Goal: Task Accomplishment & Management: Complete application form

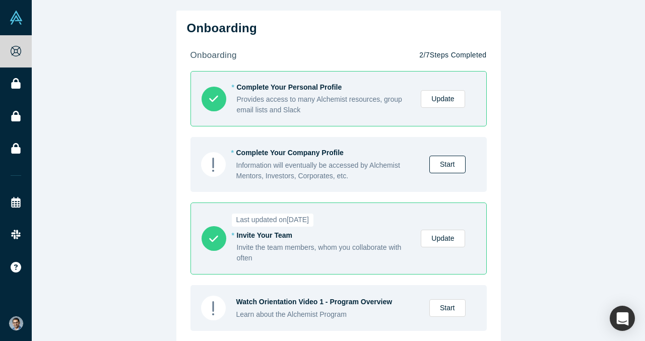
click at [449, 161] on link "Start" at bounding box center [447, 165] width 36 height 18
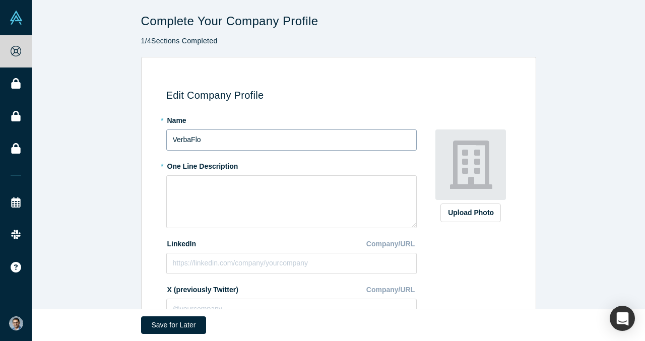
scroll to position [55, 0]
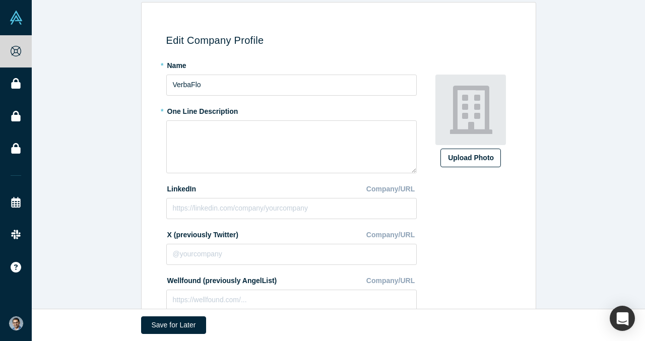
click at [468, 165] on label "Upload Photo" at bounding box center [470, 158] width 60 height 19
click at [0, 0] on input "Upload Photo" at bounding box center [0, 0] width 0 height 0
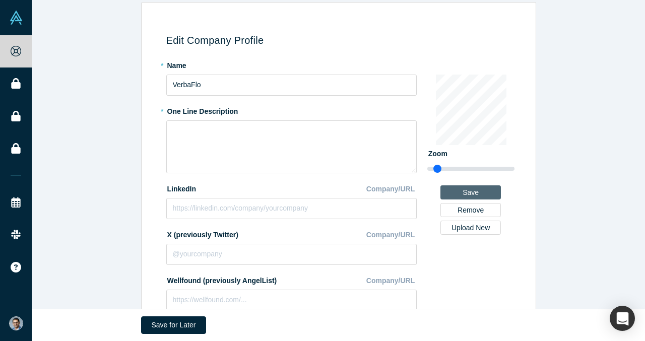
click at [452, 186] on button "Save" at bounding box center [470, 192] width 60 height 14
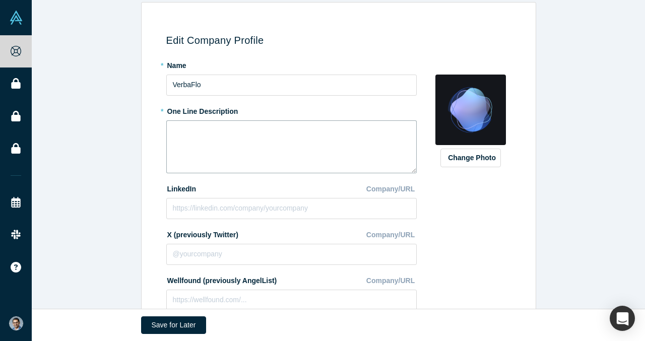
click at [273, 140] on textarea at bounding box center [291, 146] width 250 height 53
click at [282, 130] on textarea "The" at bounding box center [291, 146] width 250 height 53
paste textarea "The Salesforce of conversational AI for real estate."
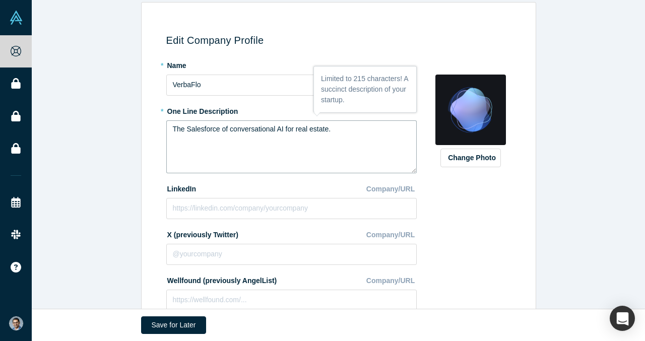
click at [284, 130] on textarea "The Salesforce of conversational AI for real estate." at bounding box center [291, 146] width 250 height 53
drag, startPoint x: 279, startPoint y: 130, endPoint x: 233, endPoint y: 130, distance: 45.9
click at [233, 130] on textarea "The Salesforce of conversational AI for real estate." at bounding box center [291, 146] width 250 height 53
click at [238, 130] on textarea "The Salesforce of AI for real estate." at bounding box center [291, 146] width 250 height 53
click at [243, 130] on textarea "The Salesforce of AI Communication for real estate." at bounding box center [291, 146] width 250 height 53
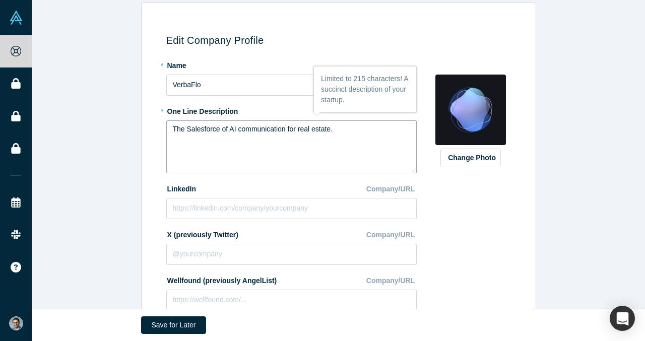
click at [333, 131] on textarea "The Salesforce of AI communication for real estate." at bounding box center [291, 146] width 250 height 53
type textarea "The Salesforce of AI communication for real estate."
click at [339, 207] on input at bounding box center [291, 208] width 250 height 21
paste input "[URL][DOMAIN_NAME]"
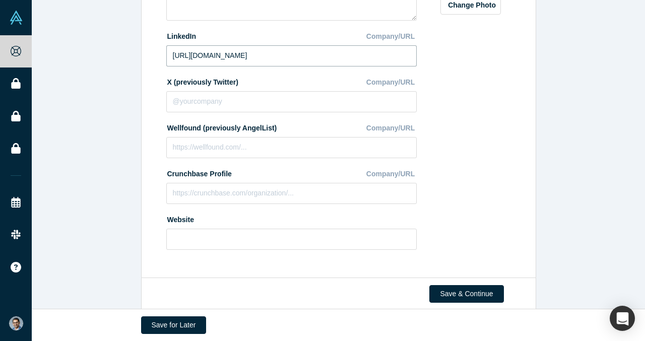
scroll to position [223, 0]
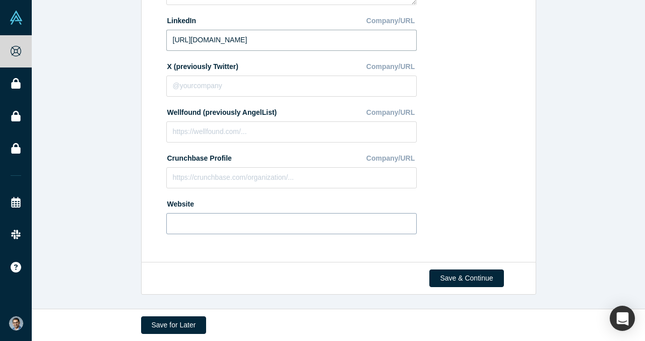
type input "[URL][DOMAIN_NAME]"
click at [291, 229] on input at bounding box center [291, 223] width 250 height 21
paste input "[URL]"
type input "[URL]"
click at [295, 177] on input at bounding box center [291, 177] width 250 height 21
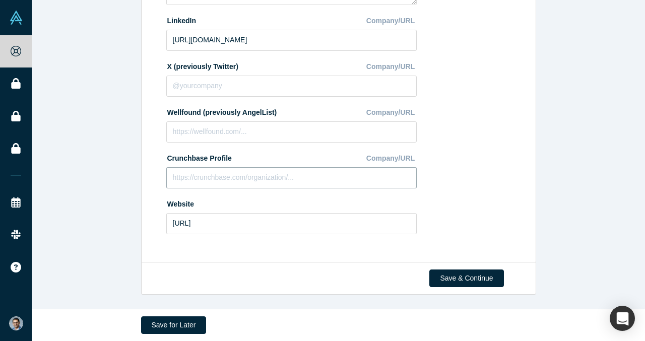
paste input "[URL][DOMAIN_NAME]"
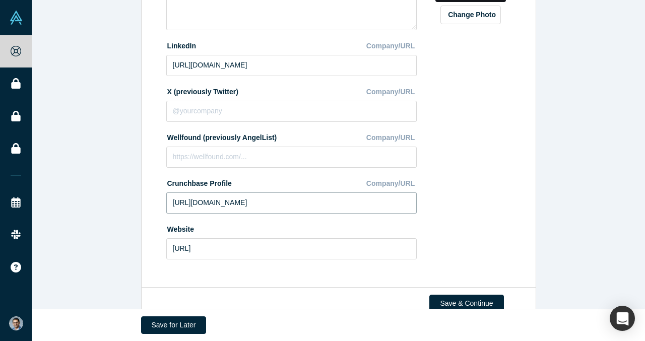
scroll to position [209, 0]
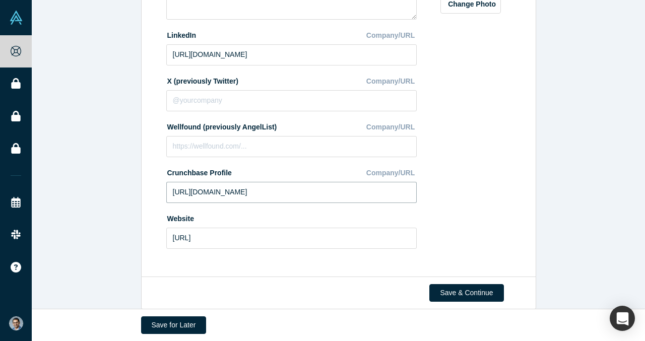
type input "[URL][DOMAIN_NAME]"
click at [295, 94] on input at bounding box center [291, 100] width 250 height 21
paste input "[URL][DOMAIN_NAME]"
type input "[URL][DOMAIN_NAME]"
click at [458, 292] on button "Save & Continue" at bounding box center [466, 293] width 74 height 18
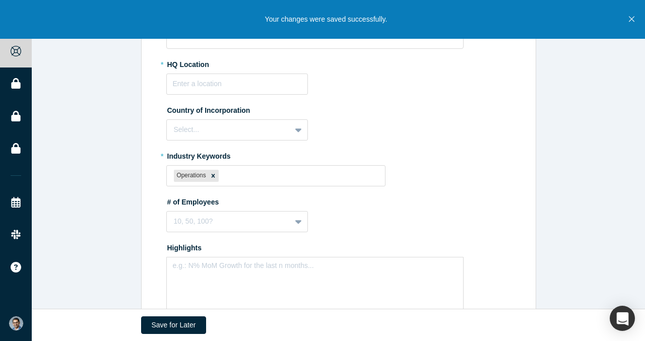
scroll to position [270, 0]
click at [220, 85] on input "text" at bounding box center [237, 83] width 142 height 21
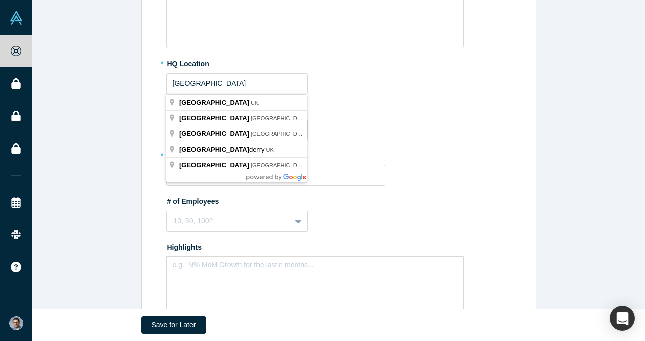
type input "[GEOGRAPHIC_DATA], [GEOGRAPHIC_DATA]"
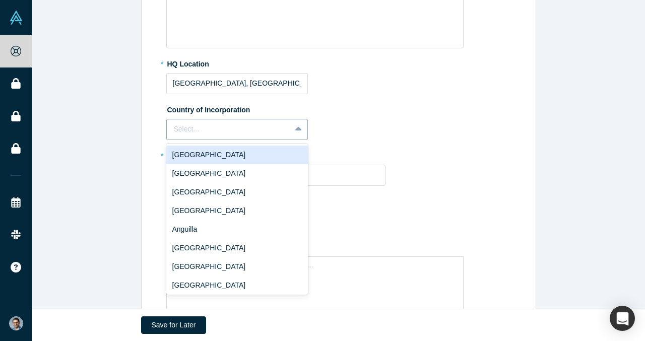
click at [216, 129] on div at bounding box center [229, 129] width 110 height 13
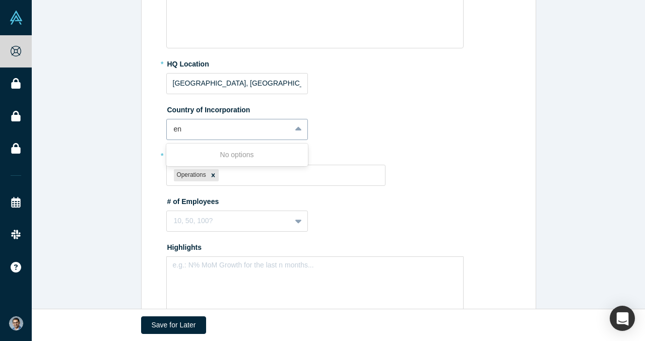
type input "e"
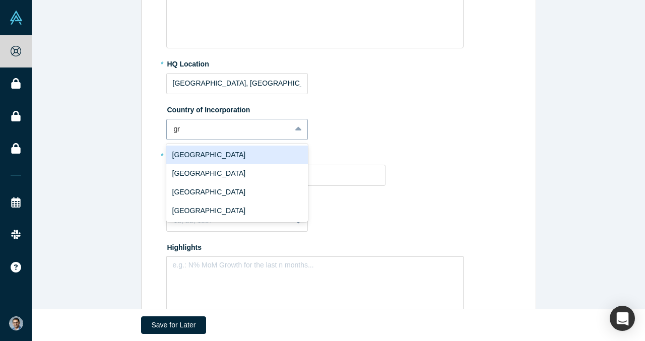
type input "g"
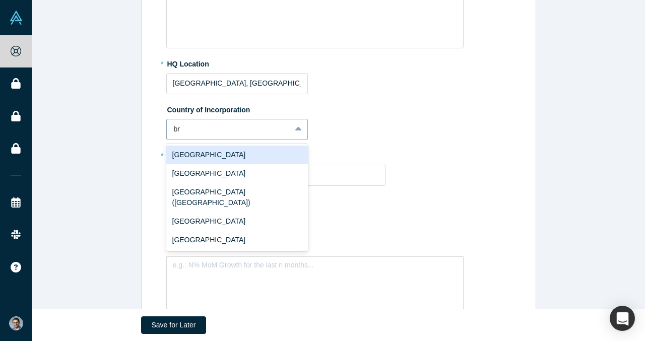
type input "bri"
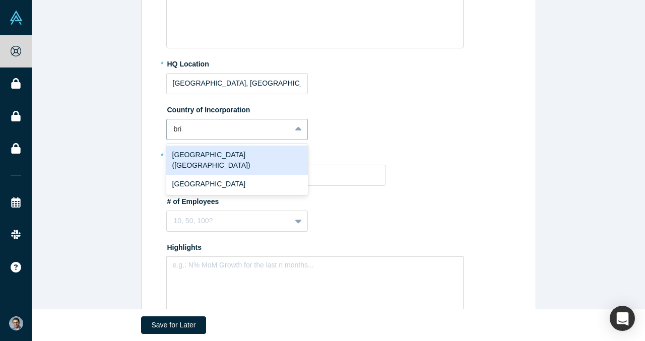
click at [210, 152] on div "[GEOGRAPHIC_DATA] ([GEOGRAPHIC_DATA])" at bounding box center [237, 160] width 142 height 29
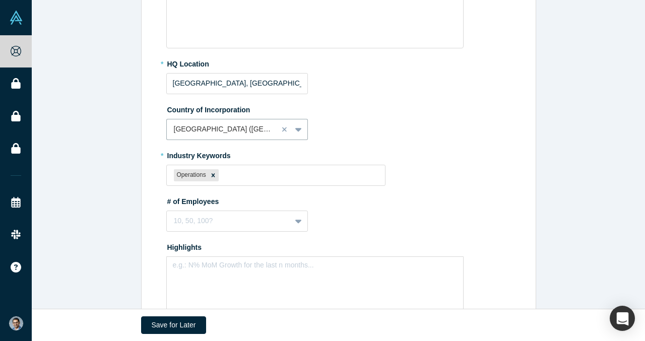
scroll to position [292, 0]
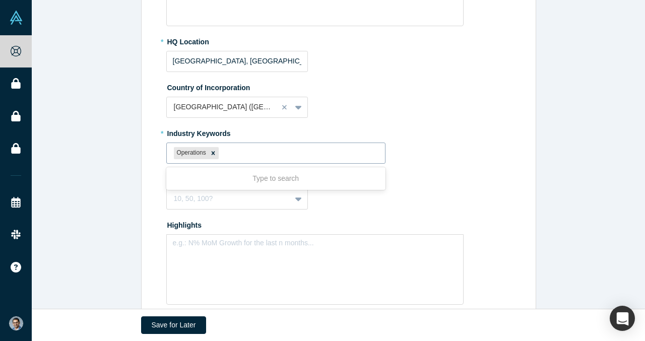
click at [229, 153] on div at bounding box center [299, 153] width 157 height 13
type input "Real Estate"
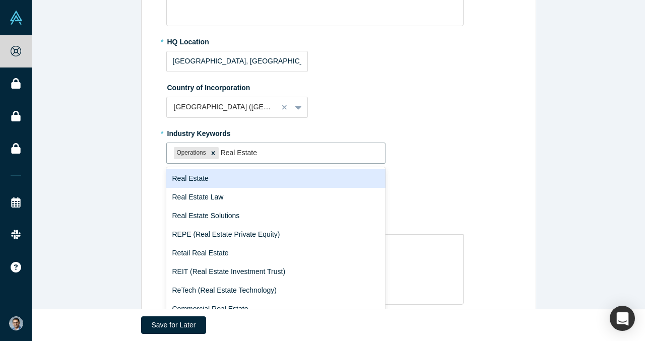
click at [221, 179] on div "Real Estate" at bounding box center [276, 178] width 220 height 19
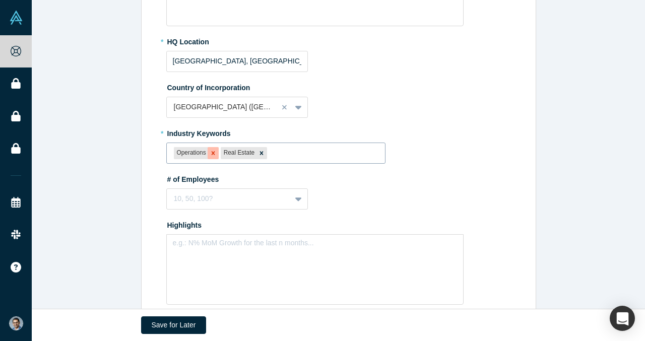
click at [214, 154] on icon "Remove Operations" at bounding box center [213, 153] width 7 height 7
click at [245, 154] on div at bounding box center [300, 153] width 156 height 13
type input "Conversational AI"
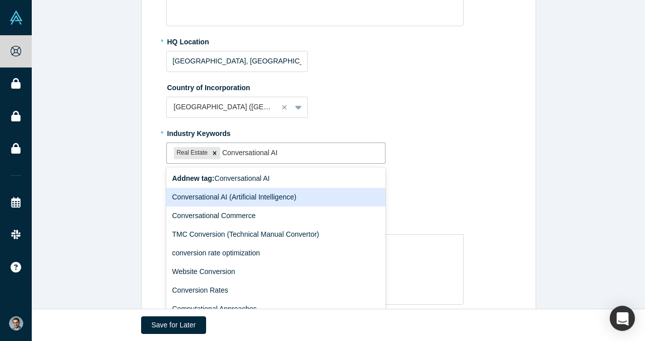
click at [238, 199] on div "Conversational AI (Artificial Intelligence)" at bounding box center [276, 197] width 220 height 19
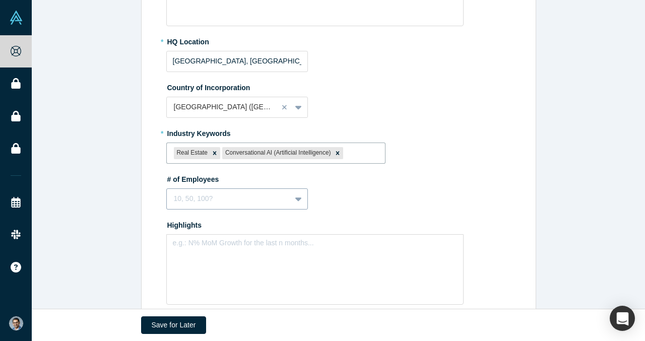
scroll to position [352, 0]
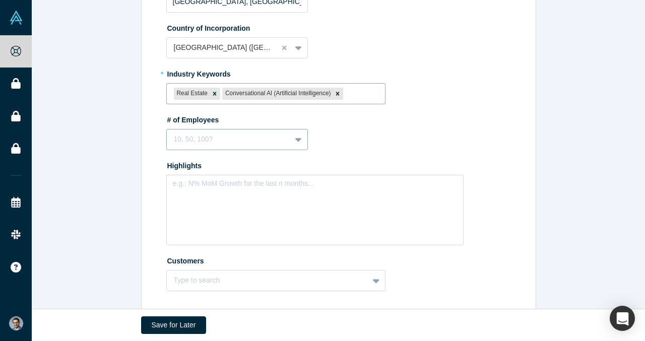
click at [232, 150] on div "10, 50, 100?" at bounding box center [237, 139] width 142 height 21
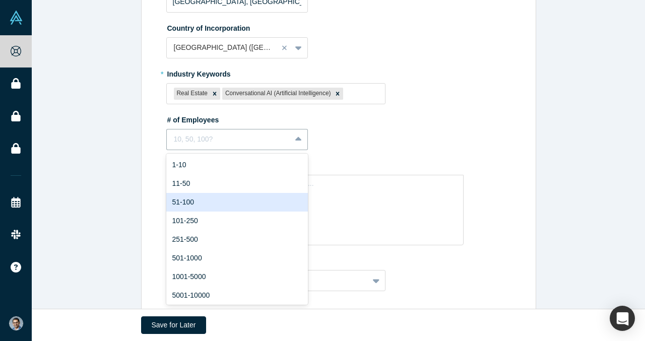
click at [232, 195] on div "51-100" at bounding box center [237, 202] width 142 height 19
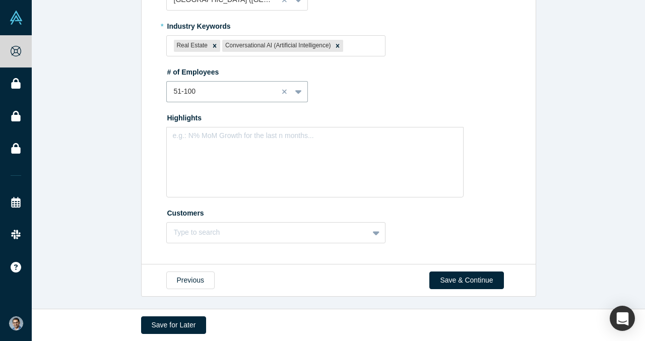
scroll to position [401, 0]
click at [232, 164] on div "e.g.: N% MoM Growth for the last n months..." at bounding box center [314, 161] width 297 height 71
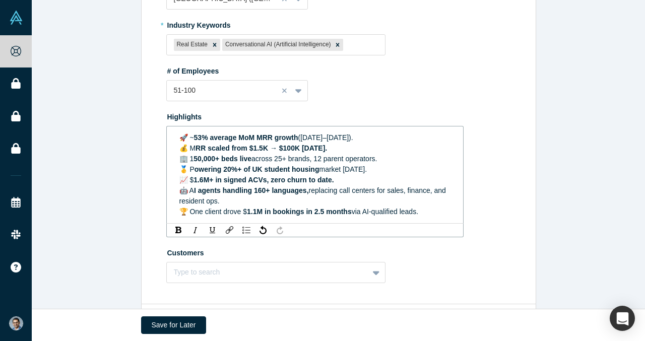
click at [188, 139] on span "🚀 ~" at bounding box center [186, 138] width 15 height 8
click at [188, 150] on span "💰 M" at bounding box center [187, 148] width 17 height 8
drag, startPoint x: 189, startPoint y: 158, endPoint x: 175, endPoint y: 158, distance: 14.1
click at [175, 158] on div "~ 53% average MoM MRR growth ([DATE]–[DATE]). M RR scaled from $1.5K → $100K [D…" at bounding box center [315, 175] width 284 height 91
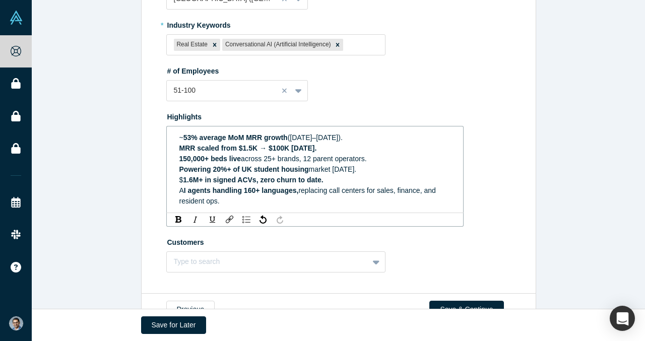
scroll to position [381, 0]
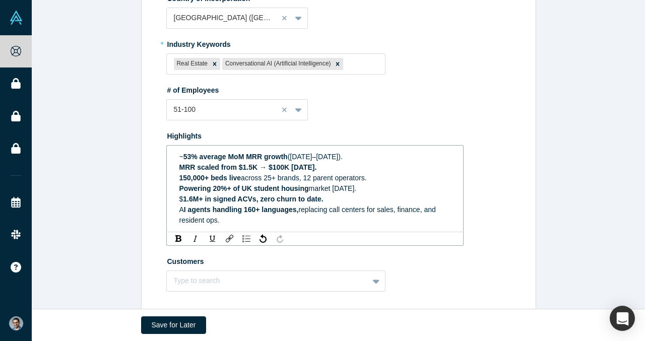
click at [184, 210] on span "I agents handling 160+ languages," at bounding box center [241, 210] width 115 height 8
click at [251, 209] on span "AI agents handling 160+ languages," at bounding box center [239, 210] width 120 height 8
click at [185, 200] on span "1.6M+ in signed ACVs, zero churn to date." at bounding box center [253, 199] width 140 height 8
drag, startPoint x: 235, startPoint y: 197, endPoint x: 187, endPoint y: 164, distance: 57.6
click at [234, 197] on span "$1.6M+ in signed ACVs, zero churn to date." at bounding box center [251, 199] width 144 height 8
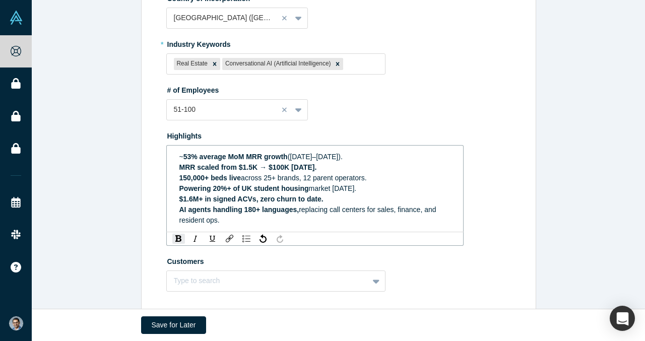
click at [186, 163] on div "MRR scaled from $1.5K → $100K [DATE]." at bounding box center [315, 167] width 272 height 11
drag, startPoint x: 226, startPoint y: 217, endPoint x: 176, endPoint y: 154, distance: 80.7
click at [176, 154] on div "~ 53% average MoM MRR growth ([DATE]–[DATE]). MRR scaled from $1.5K → $100K [DA…" at bounding box center [315, 189] width 284 height 80
click at [246, 238] on img "rdw-list-control" at bounding box center [246, 238] width 8 height 7
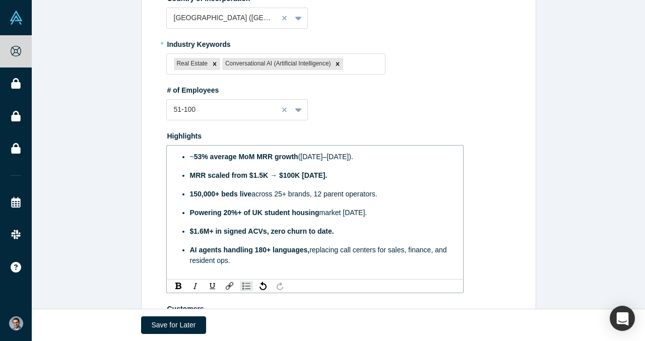
click at [241, 208] on div "Powering 20%+ of UK student housing market [DATE]." at bounding box center [320, 213] width 261 height 11
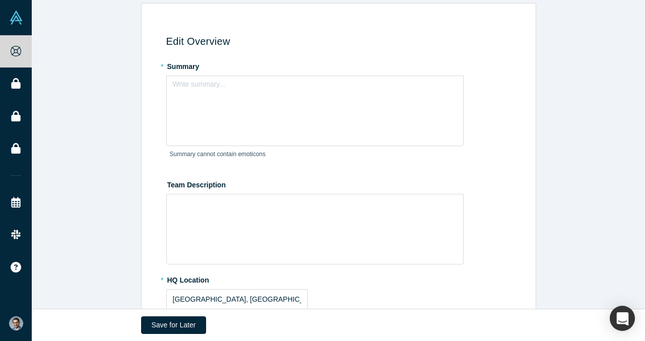
scroll to position [55, 0]
click at [284, 110] on div "Write summary..." at bounding box center [314, 110] width 297 height 71
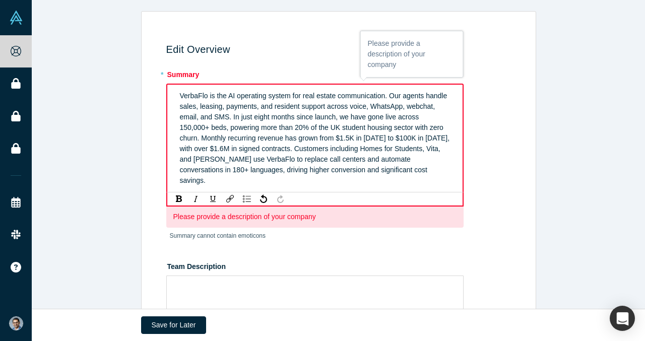
scroll to position [44, 0]
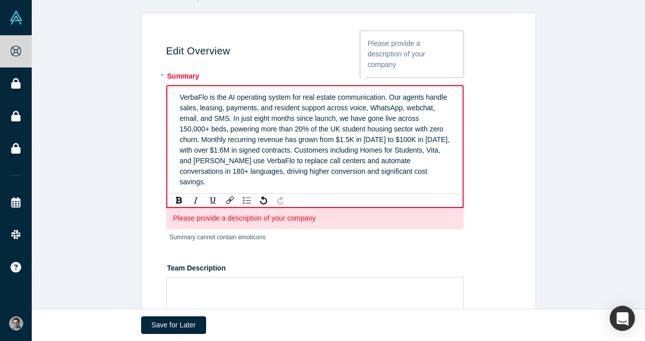
click at [301, 184] on div "VerbaFlo is the AI operating system for real estate communication. Our agents h…" at bounding box center [315, 139] width 271 height 95
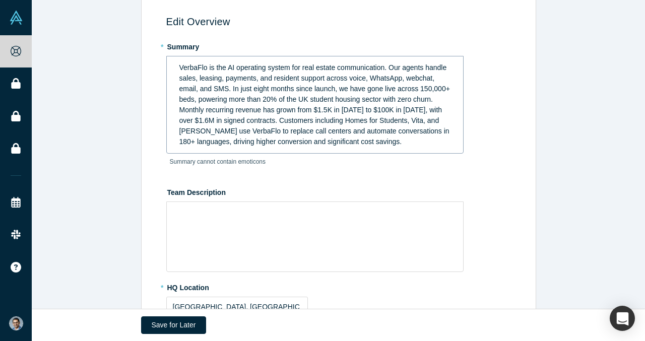
scroll to position [74, 0]
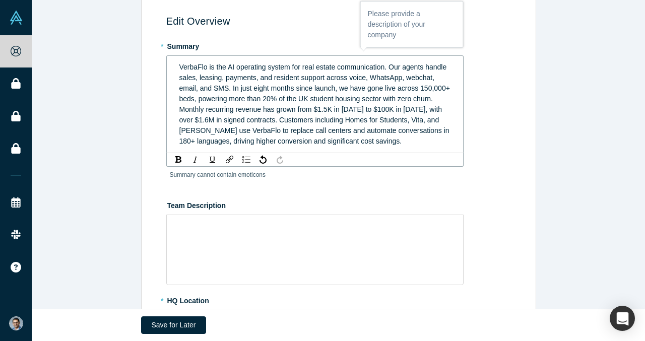
click at [223, 97] on span "VerbaFlo is the AI operating system for real estate communication. Our agents h…" at bounding box center [315, 104] width 273 height 82
drag, startPoint x: 268, startPoint y: 91, endPoint x: 256, endPoint y: 92, distance: 11.6
click at [256, 92] on span "VerbaFlo is the AI operating system for real estate communication. Our agents h…" at bounding box center [315, 104] width 273 height 82
drag, startPoint x: 195, startPoint y: 101, endPoint x: 181, endPoint y: 101, distance: 13.6
click at [181, 101] on span "VerbaFlo is the AI operating system for real estate communication. Our agents h…" at bounding box center [315, 104] width 272 height 82
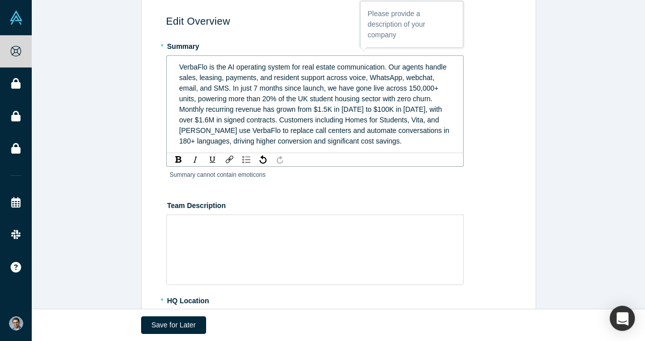
click at [419, 122] on span "VerbaFlo is the AI operating system for real estate communication. Our agents h…" at bounding box center [315, 104] width 272 height 82
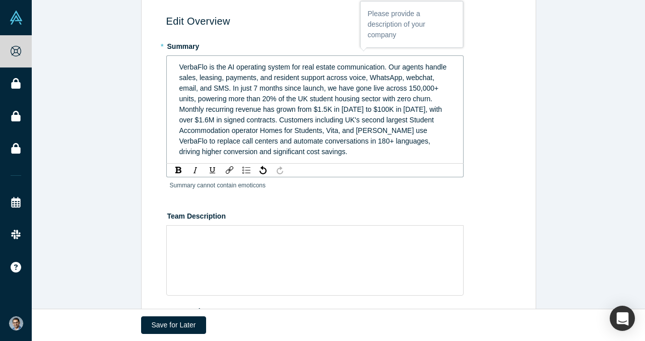
click at [381, 144] on span "VerbaFlo is the AI operating system for real estate communication. Our agents h…" at bounding box center [314, 109] width 270 height 93
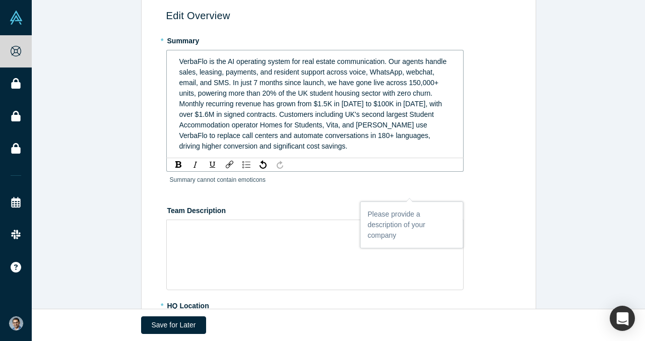
scroll to position [83, 0]
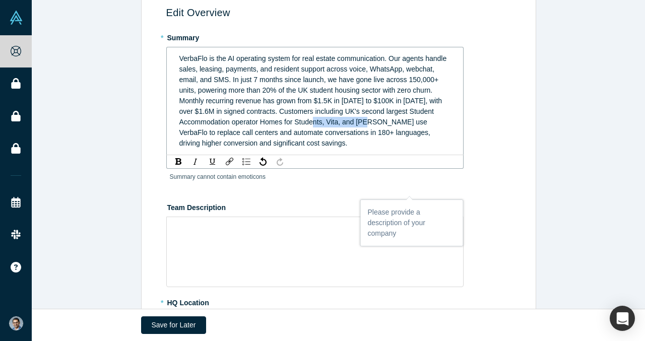
drag, startPoint x: 337, startPoint y: 120, endPoint x: 399, endPoint y: 120, distance: 62.0
click at [399, 120] on span "VerbaFlo is the AI operating system for real estate communication. Our agents h…" at bounding box center [314, 100] width 270 height 93
click at [415, 120] on span ", Vita, and [PERSON_NAME] use VerbaFlo to replace call centers and automate con…" at bounding box center [305, 132] width 253 height 29
drag, startPoint x: 207, startPoint y: 133, endPoint x: 177, endPoint y: 133, distance: 29.7
click at [177, 133] on div "VerbaFlo is the AI operating system for real estate communication. Our agents h…" at bounding box center [315, 100] width 284 height 101
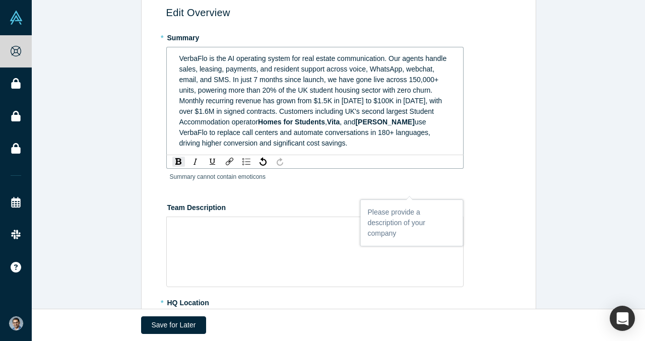
click at [239, 134] on span "use VerbaFlo to replace call centers and automate conversations in 180+ languag…" at bounding box center [305, 132] width 253 height 29
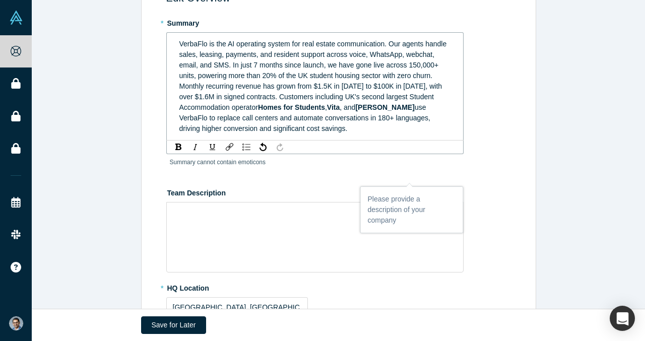
scroll to position [100, 0]
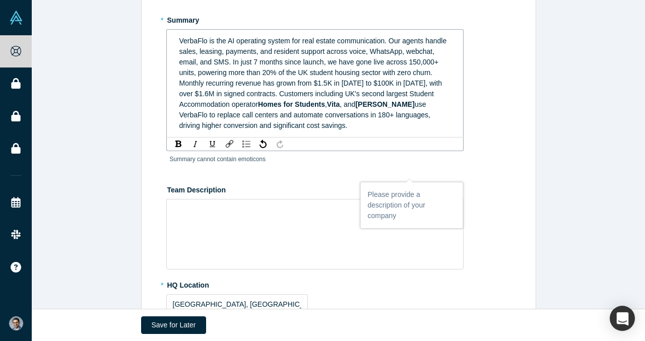
click at [383, 125] on span "use VerbaFlo to replace call centers and automate conversations in 180+ languag…" at bounding box center [305, 114] width 253 height 29
click at [405, 125] on div "VerbaFlo is the AI operating system for real estate communication. Our agents h…" at bounding box center [315, 83] width 272 height 95
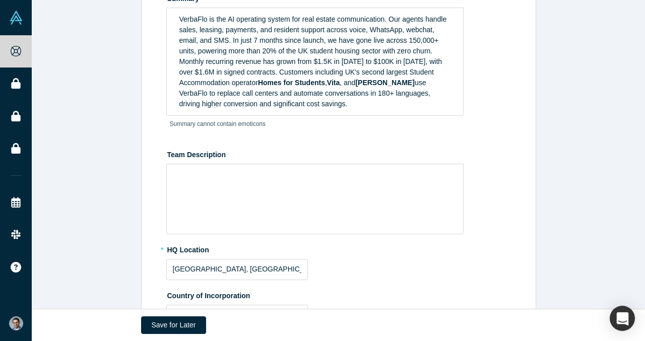
click at [328, 175] on div "Team Description" at bounding box center [340, 190] width 348 height 88
click at [290, 203] on div "rdw-wrapper" at bounding box center [314, 199] width 297 height 71
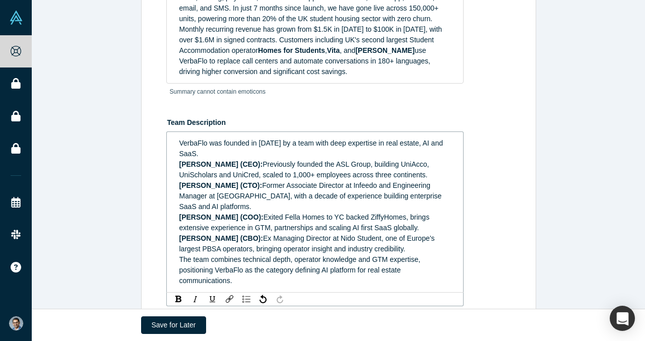
scroll to position [155, 0]
drag, startPoint x: 391, startPoint y: 248, endPoint x: 179, endPoint y: 163, distance: 227.5
click at [179, 163] on div "VerbaFlo was founded in [DATE] by a team with deep expertise in real estate, AI…" at bounding box center [315, 211] width 272 height 148
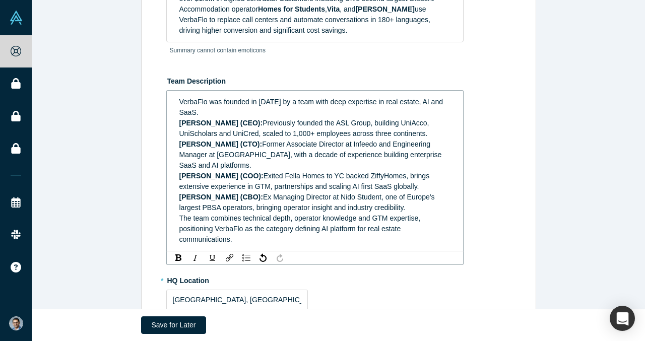
scroll to position [214, 0]
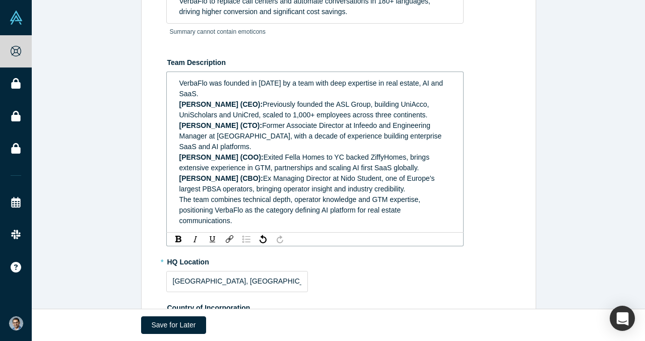
click at [242, 236] on img "rdw-list-control" at bounding box center [246, 239] width 8 height 7
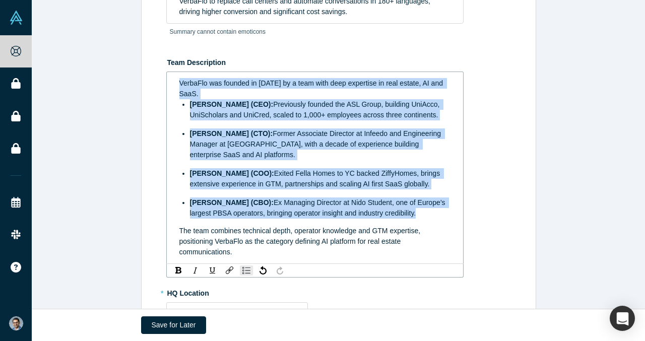
click at [261, 123] on ul "[PERSON_NAME] (CEO): Previously founded the ASL Group, building UniAcco, UniSch…" at bounding box center [315, 158] width 272 height 119
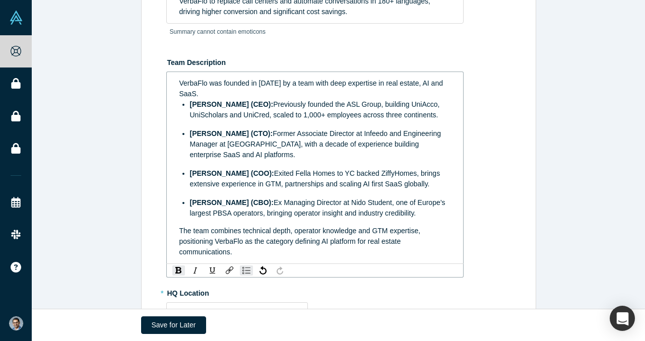
click at [316, 117] on span "Previously founded the ASL Group, building UniAcco, UniScholars and UniCred, sc…" at bounding box center [316, 109] width 252 height 19
click at [316, 123] on ul "[PERSON_NAME] (CEO): Previously founded the ASL Group, building UniAcco, UniSch…" at bounding box center [315, 158] width 272 height 119
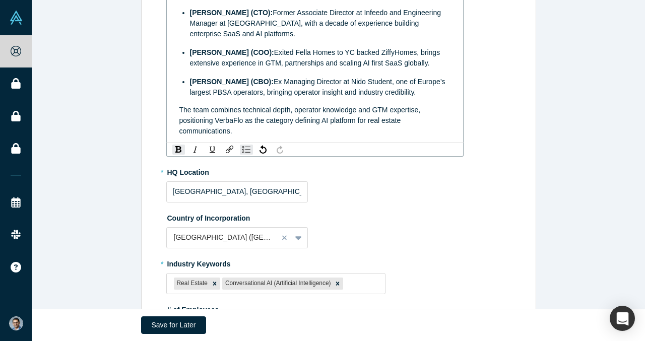
scroll to position [337, 0]
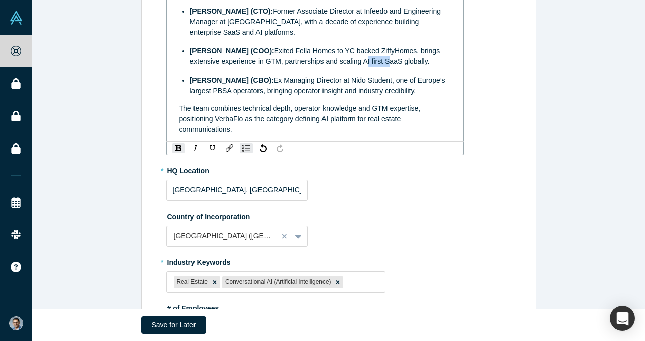
drag, startPoint x: 333, startPoint y: 61, endPoint x: 353, endPoint y: 60, distance: 19.7
click at [353, 61] on span "Exited Fella Homes to YC backed ZiffyHomes, brings extensive experience in GTM,…" at bounding box center [316, 56] width 252 height 19
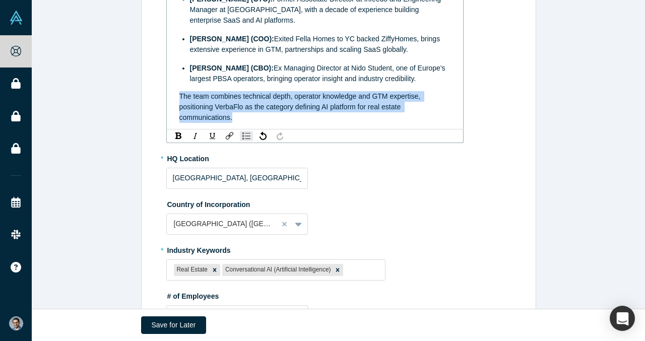
drag, startPoint x: 244, startPoint y: 117, endPoint x: 148, endPoint y: 95, distance: 99.2
click at [148, 95] on div "Edit Overview * Summary VerbaFlo is the AI operating system for real estate com…" at bounding box center [336, 134] width 383 height 823
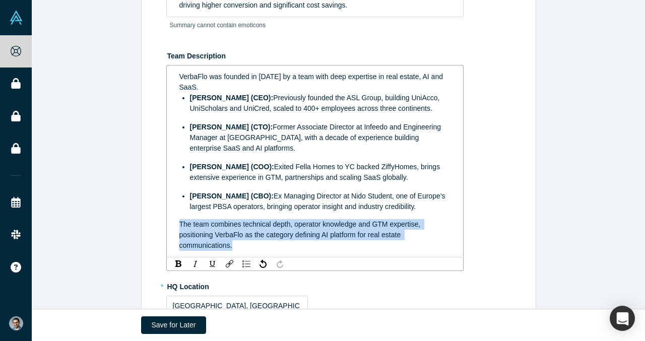
scroll to position [223, 0]
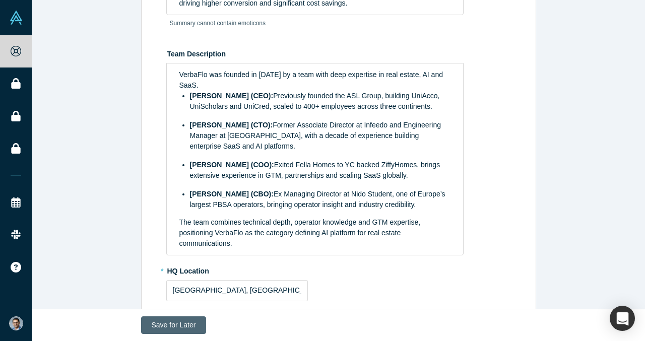
click at [166, 319] on button "Save for Later" at bounding box center [174, 325] width 66 height 18
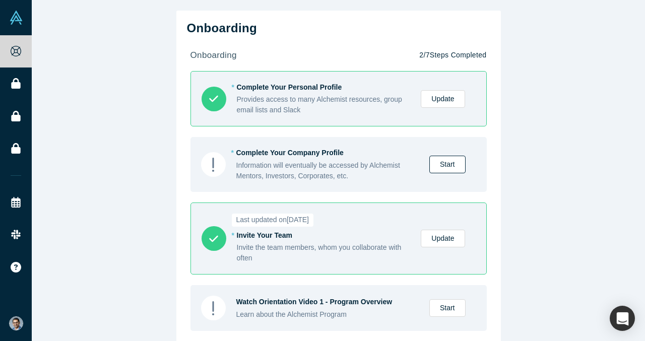
click at [455, 164] on link "Start" at bounding box center [447, 165] width 36 height 18
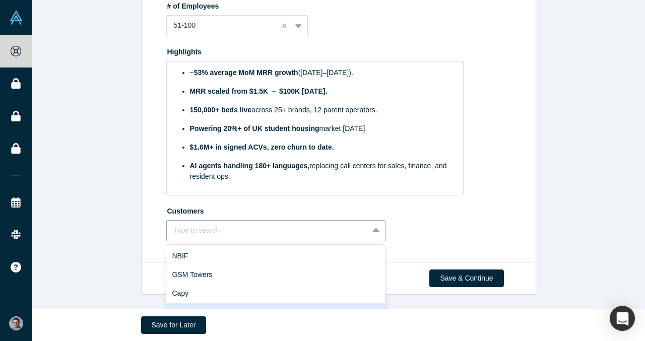
scroll to position [713, 0]
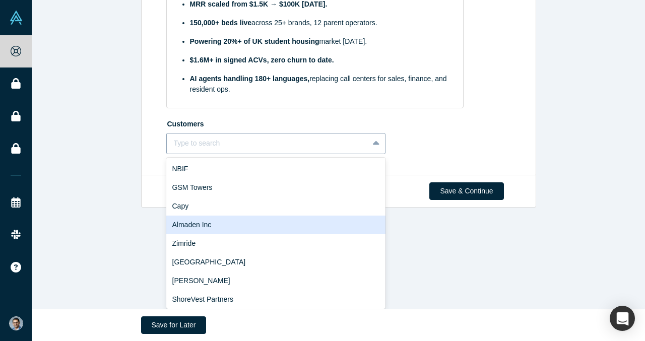
click at [347, 154] on div "Almaden Inc, 4 of 10. 10 results available. Use Up and Down to choose options, …" at bounding box center [276, 143] width 220 height 21
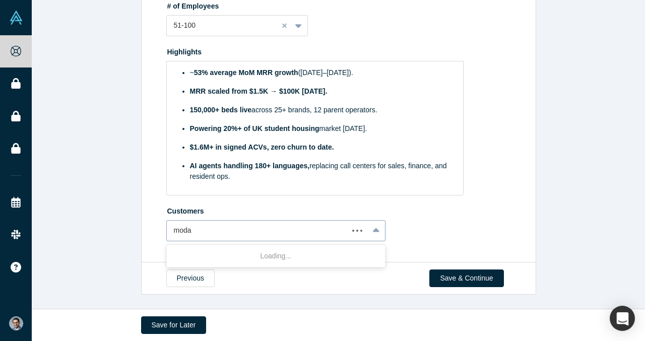
scroll to position [696, 0]
type input "M"
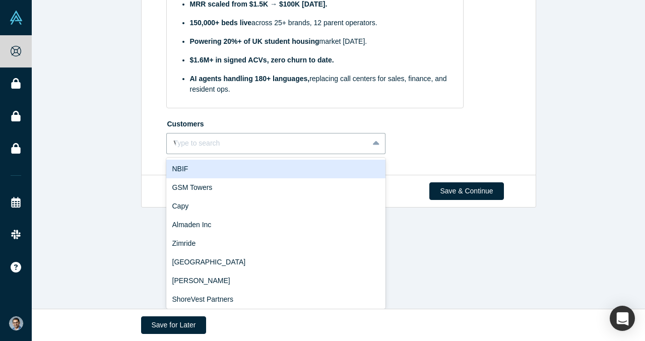
scroll to position [625, 0]
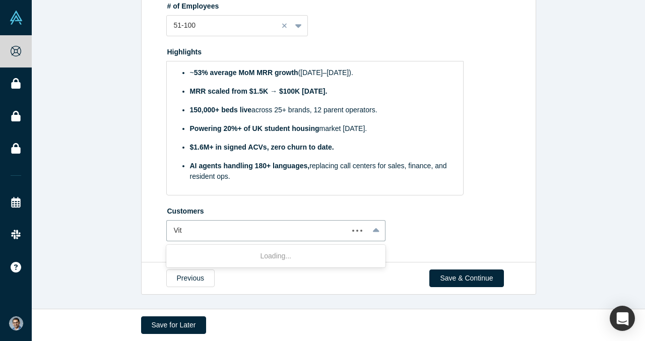
type input "Vita"
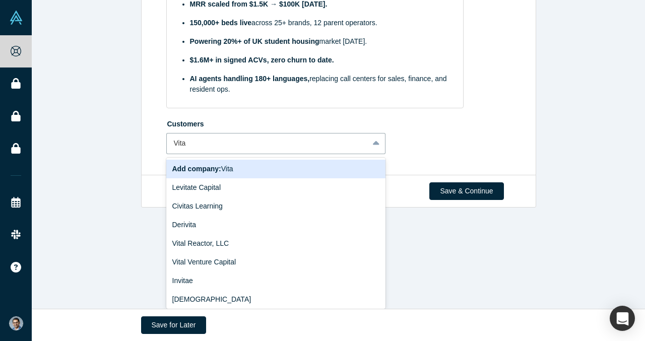
click at [205, 168] on b "Add company:" at bounding box center [196, 169] width 49 height 8
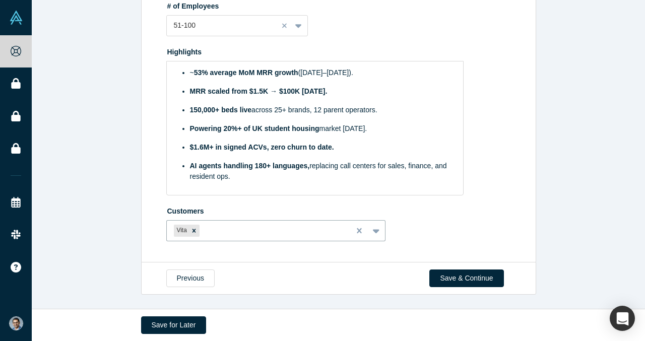
scroll to position [625, 0]
type input "Homes for Students"
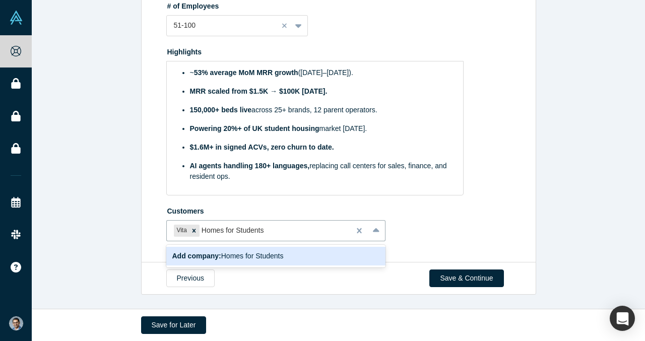
click at [211, 257] on b "Add company:" at bounding box center [196, 256] width 49 height 8
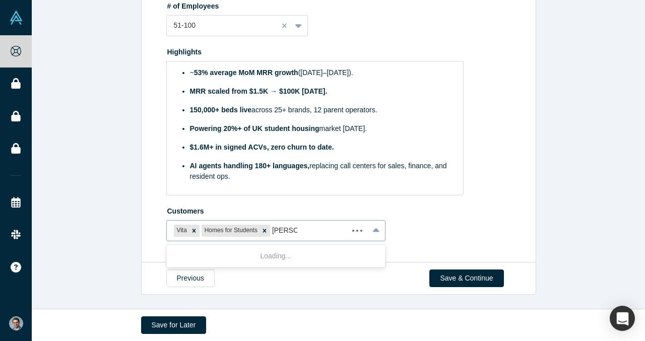
type input "[PERSON_NAME]"
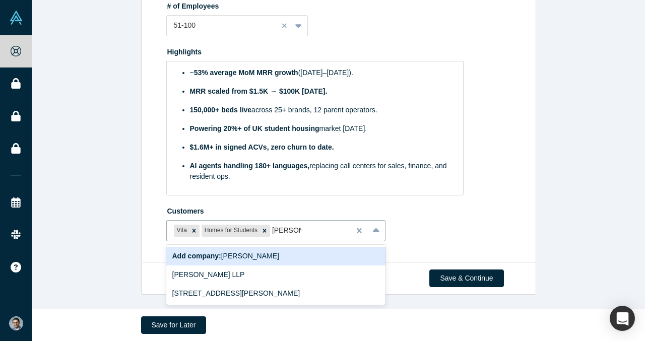
click at [290, 253] on div "Add company: [PERSON_NAME]" at bounding box center [276, 256] width 220 height 19
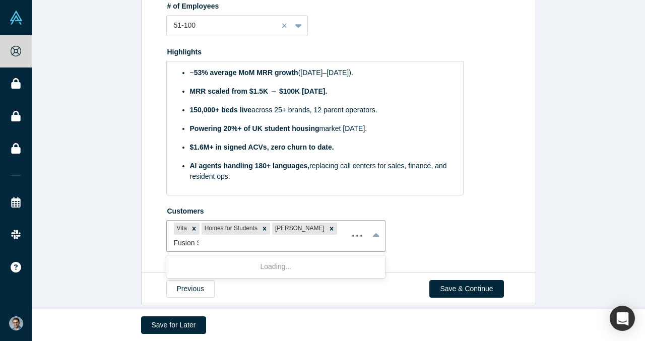
scroll to position [635, 0]
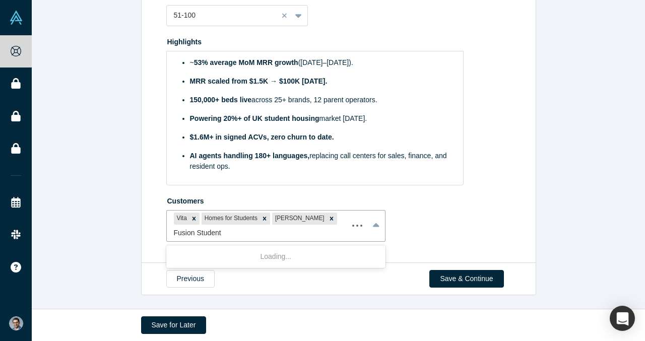
type input "Fusion Students"
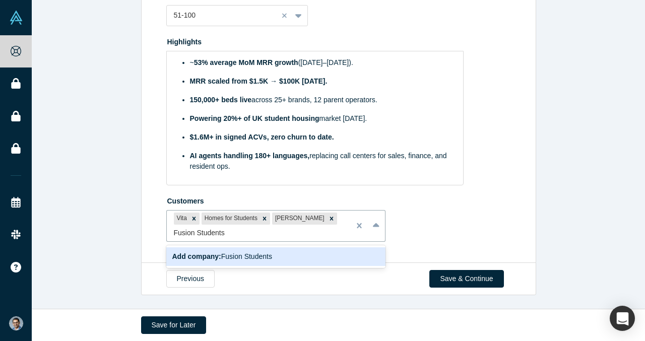
click at [268, 255] on span "Add company: Fusion Students" at bounding box center [222, 256] width 100 height 8
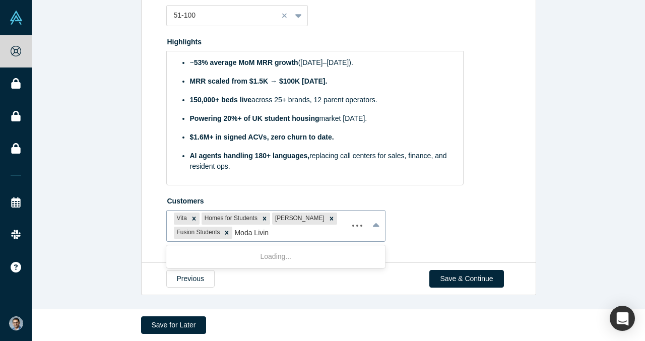
type input "Moda Living"
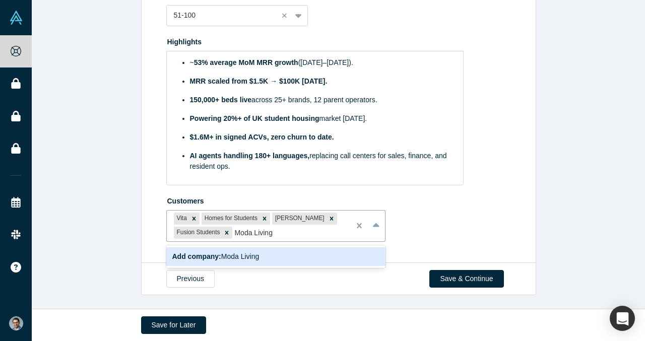
click at [283, 252] on div "Add company: Moda Living" at bounding box center [276, 256] width 220 height 19
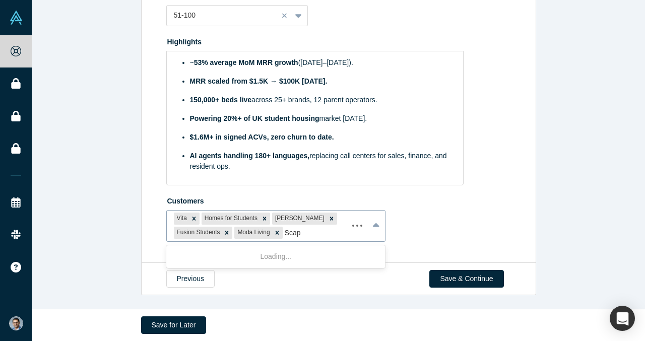
type input "Scape"
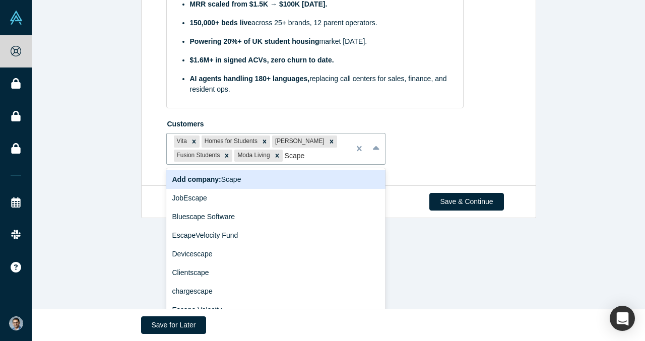
click at [299, 168] on div "Add company: Scape JobEscape Bluescape Software EscapeVelocity Fund Devicescape…" at bounding box center [276, 243] width 220 height 151
click at [296, 176] on div "Add company: Scape" at bounding box center [276, 179] width 220 height 19
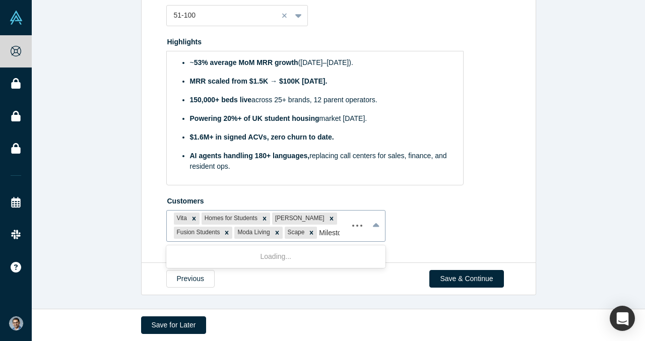
scroll to position [650, 0]
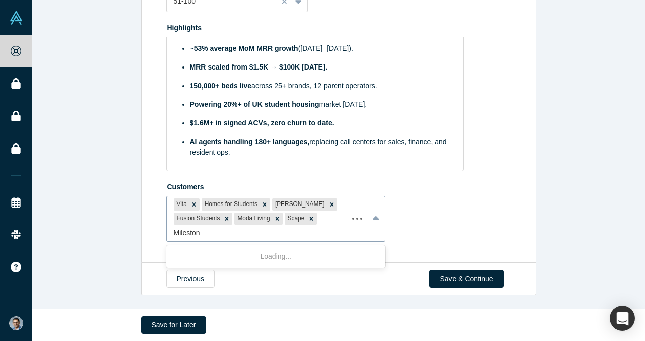
type input "Milestone"
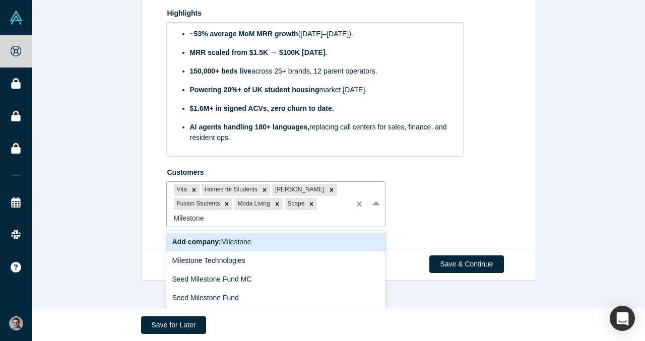
click at [306, 241] on div "Add company: Milestone" at bounding box center [276, 242] width 220 height 19
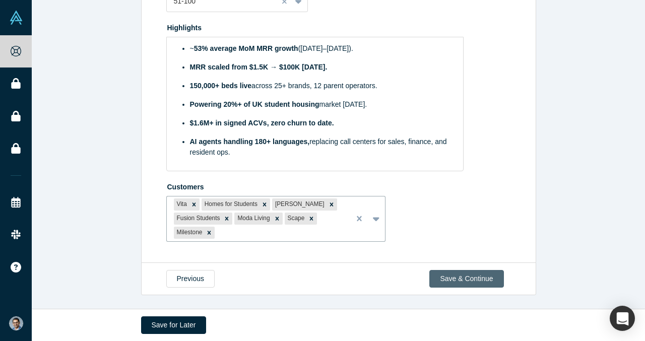
click at [451, 275] on button "Save & Continue" at bounding box center [466, 279] width 74 height 18
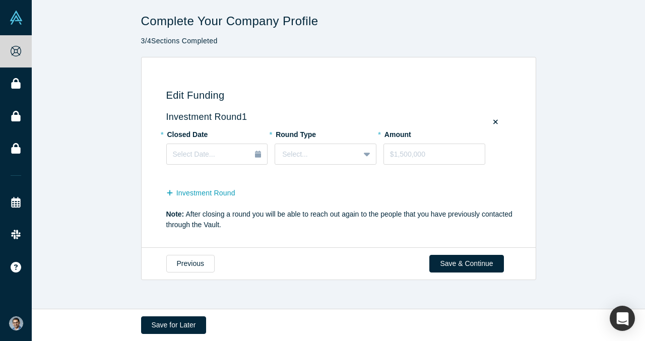
scroll to position [0, 0]
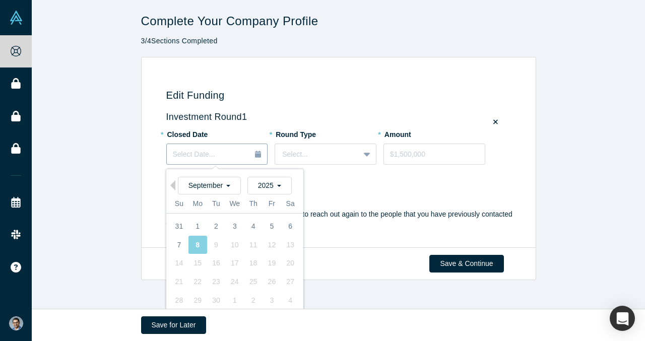
click at [219, 154] on div "Select Date..." at bounding box center [217, 154] width 89 height 11
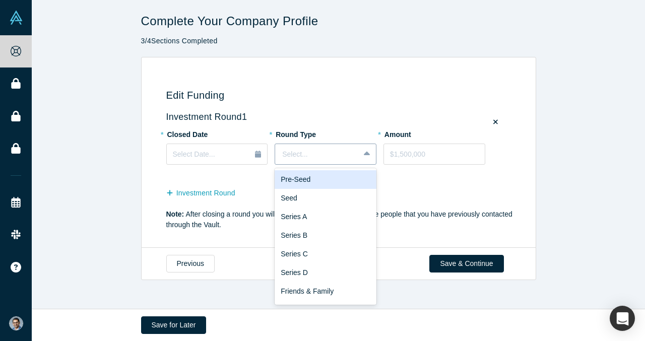
click at [302, 158] on div at bounding box center [317, 154] width 70 height 13
click at [307, 178] on div "Pre-Seed" at bounding box center [326, 179] width 102 height 19
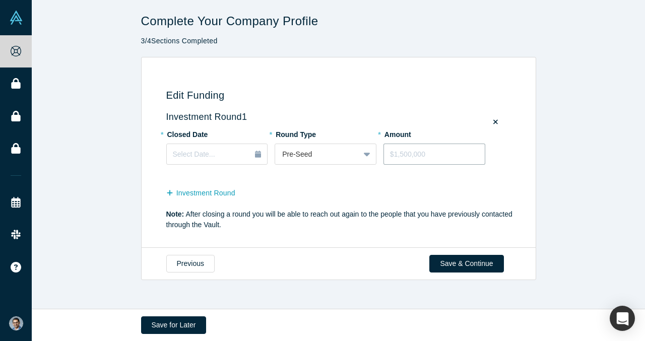
click at [414, 153] on input "tel" at bounding box center [434, 154] width 102 height 21
type input "$2,500,000"
click at [239, 154] on div "Select Date..." at bounding box center [217, 154] width 89 height 11
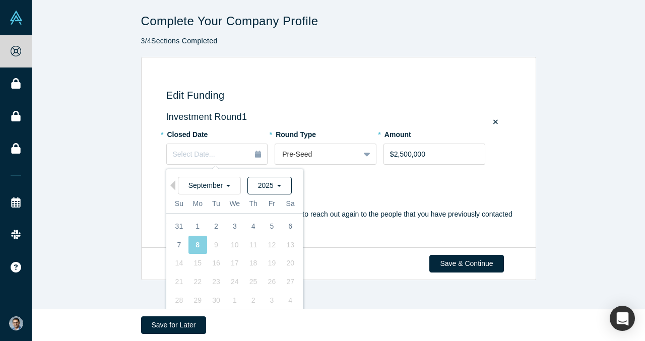
click at [261, 184] on span "2025" at bounding box center [269, 185] width 23 height 8
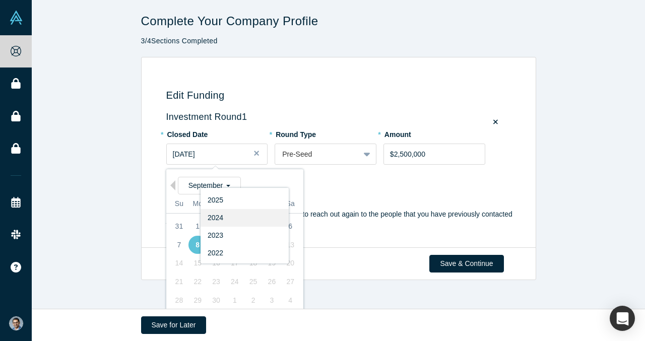
click at [246, 214] on div "2024" at bounding box center [244, 218] width 88 height 18
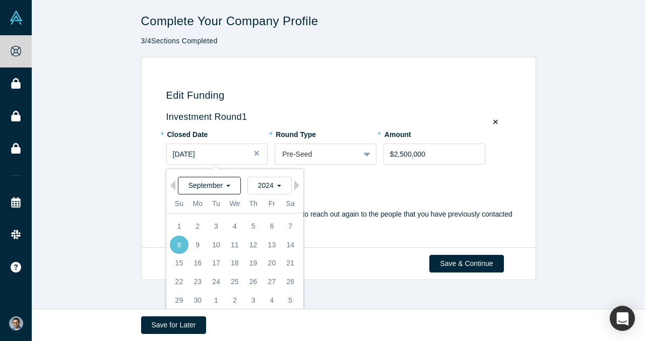
click at [228, 184] on span "September" at bounding box center [209, 185] width 42 height 8
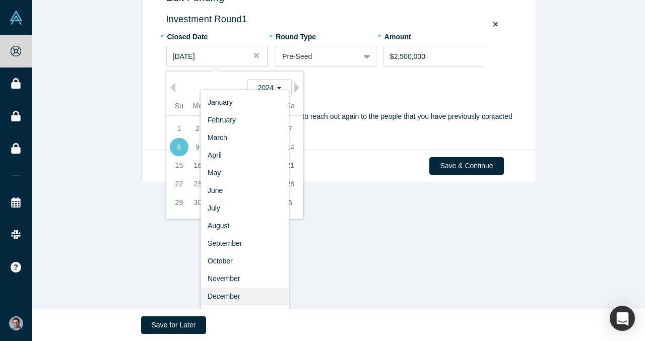
click at [229, 292] on div "December" at bounding box center [244, 297] width 88 height 18
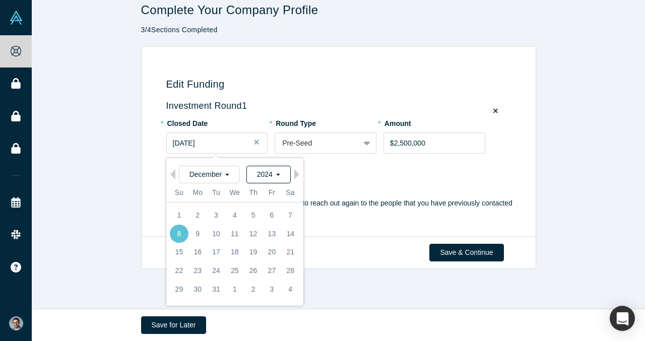
scroll to position [11, 0]
click at [288, 253] on div "21" at bounding box center [290, 252] width 19 height 19
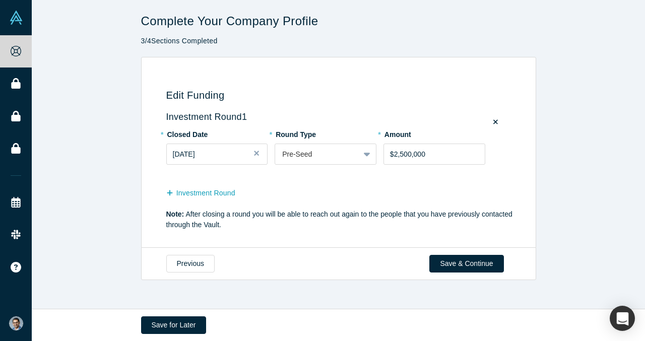
scroll to position [0, 0]
click at [461, 261] on button "Save & Continue" at bounding box center [466, 264] width 74 height 18
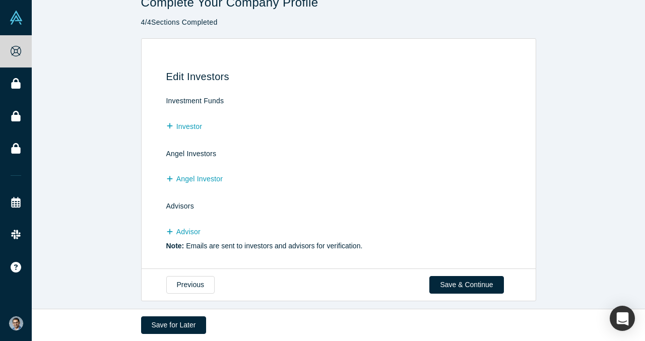
scroll to position [25, 0]
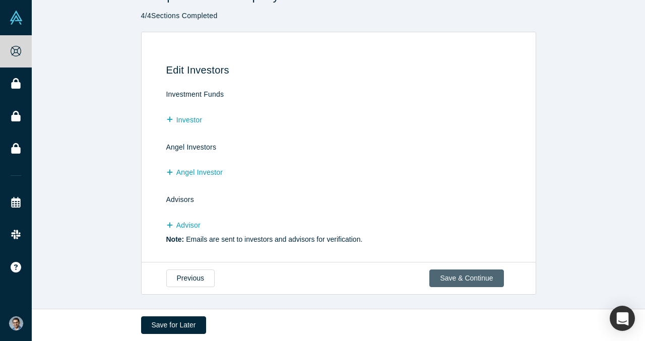
click at [476, 275] on button "Save & Continue" at bounding box center [466, 279] width 74 height 18
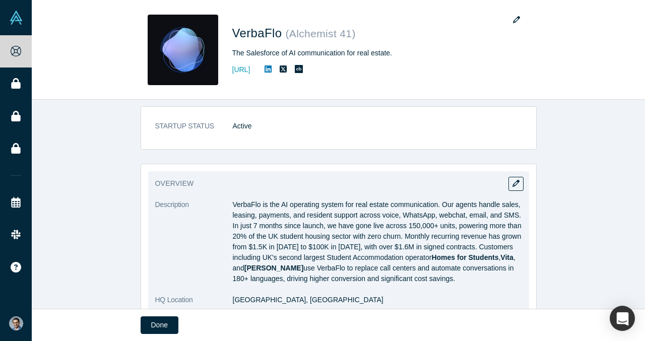
click at [347, 222] on p "VerbaFlo is the AI operating system for real estate communication. Our agents h…" at bounding box center [377, 242] width 289 height 85
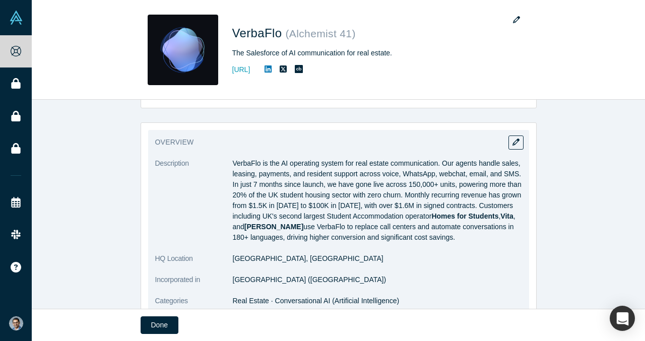
scroll to position [49, 0]
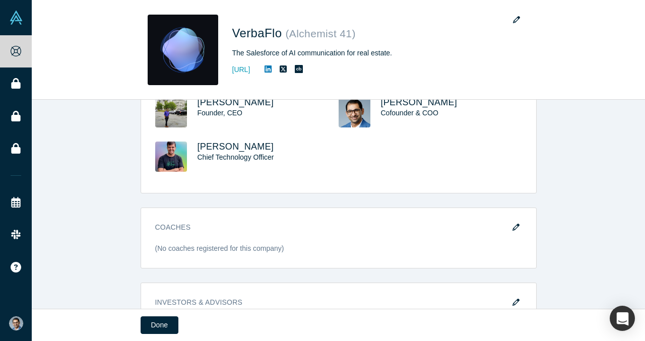
click at [333, 155] on div "[PERSON_NAME] Chief Technology Officer" at bounding box center [268, 157] width 141 height 30
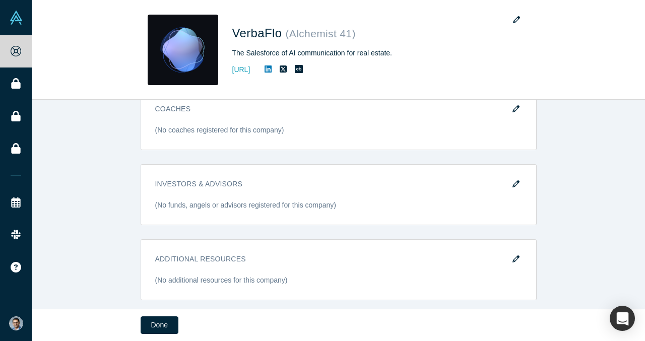
scroll to position [729, 0]
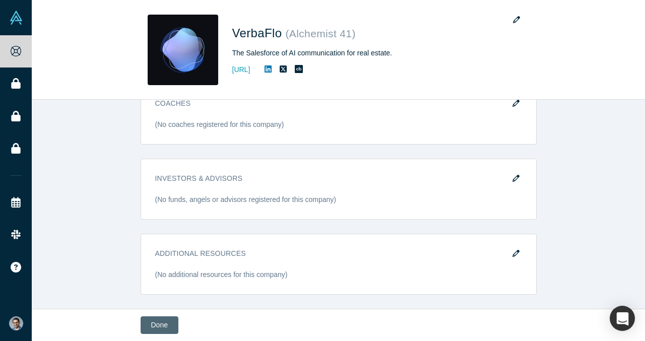
click at [161, 327] on button "Done" at bounding box center [160, 325] width 38 height 18
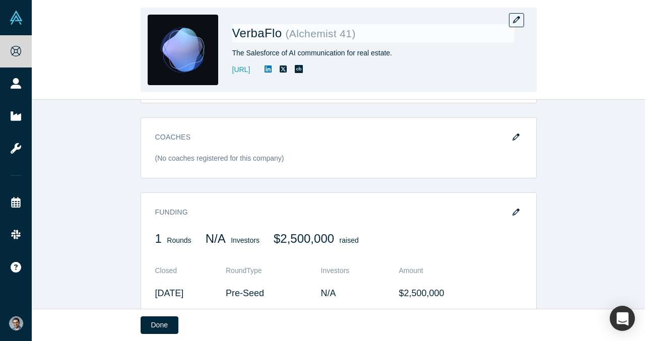
scroll to position [762, 0]
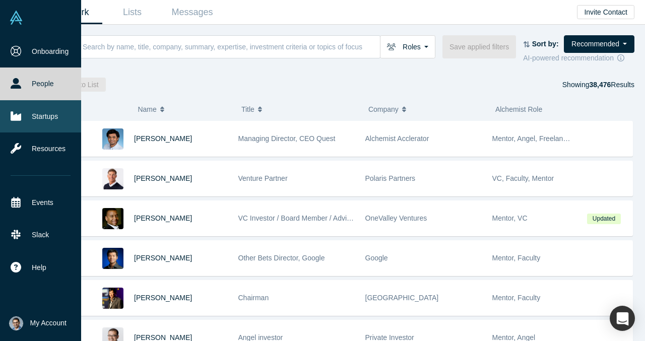
click at [60, 113] on link "Startups" at bounding box center [40, 116] width 81 height 32
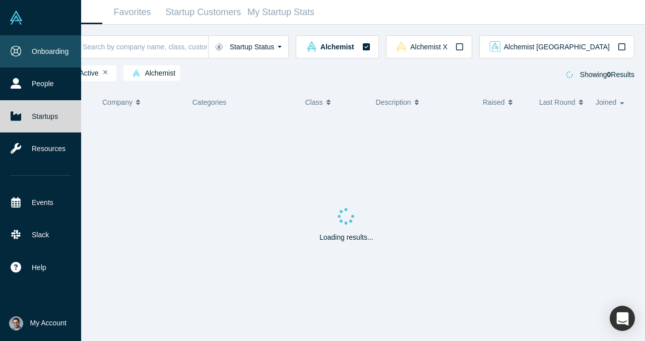
click at [45, 51] on link "Onboarding" at bounding box center [40, 51] width 81 height 32
